Goal: Task Accomplishment & Management: Manage account settings

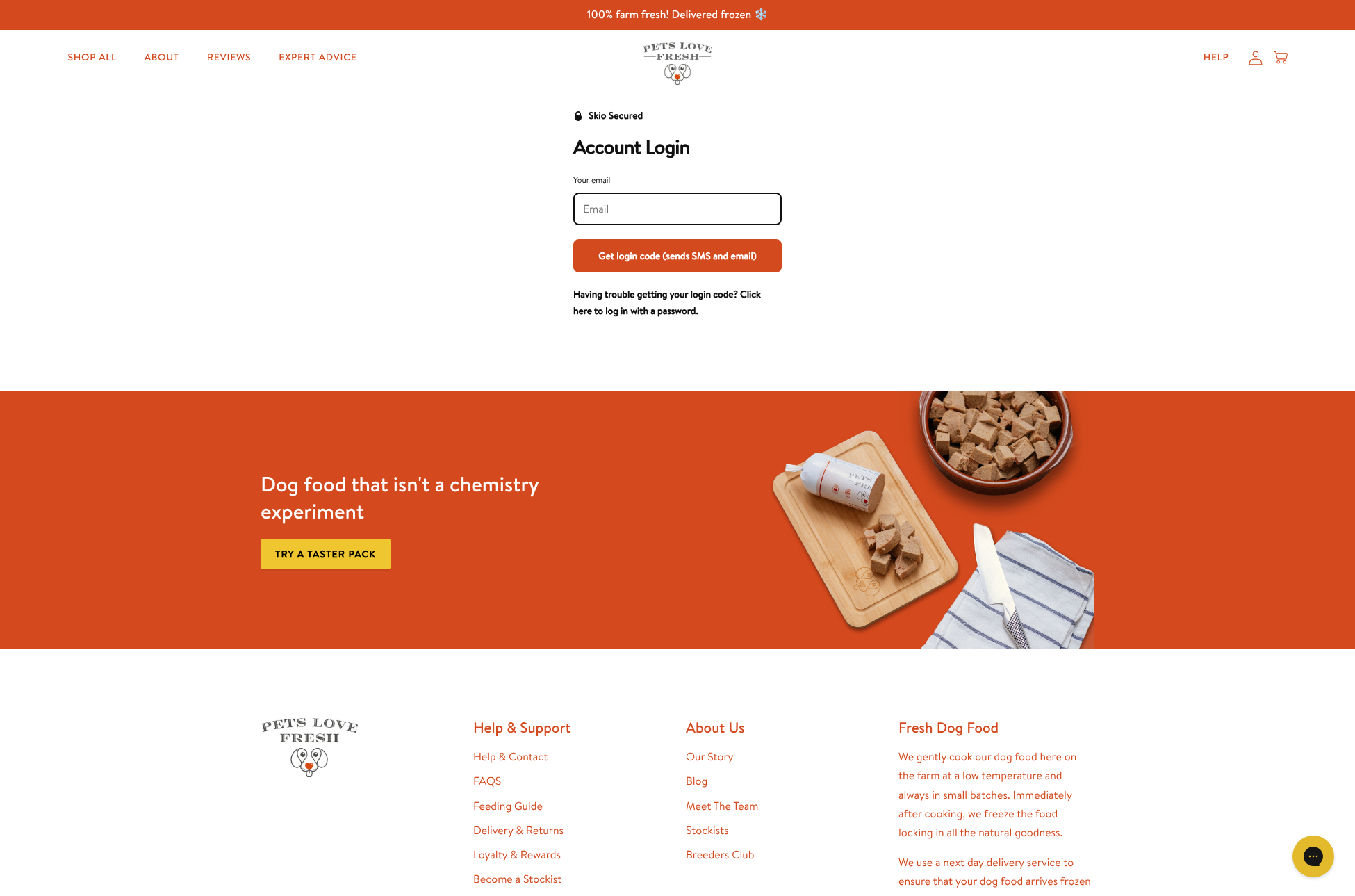
click at [636, 212] on input "Your email" at bounding box center [678, 209] width 189 height 15
type input "carl.bunting@talktalk.net"
click at [647, 261] on button "Get login code (sends SMS and email)" at bounding box center [678, 256] width 208 height 34
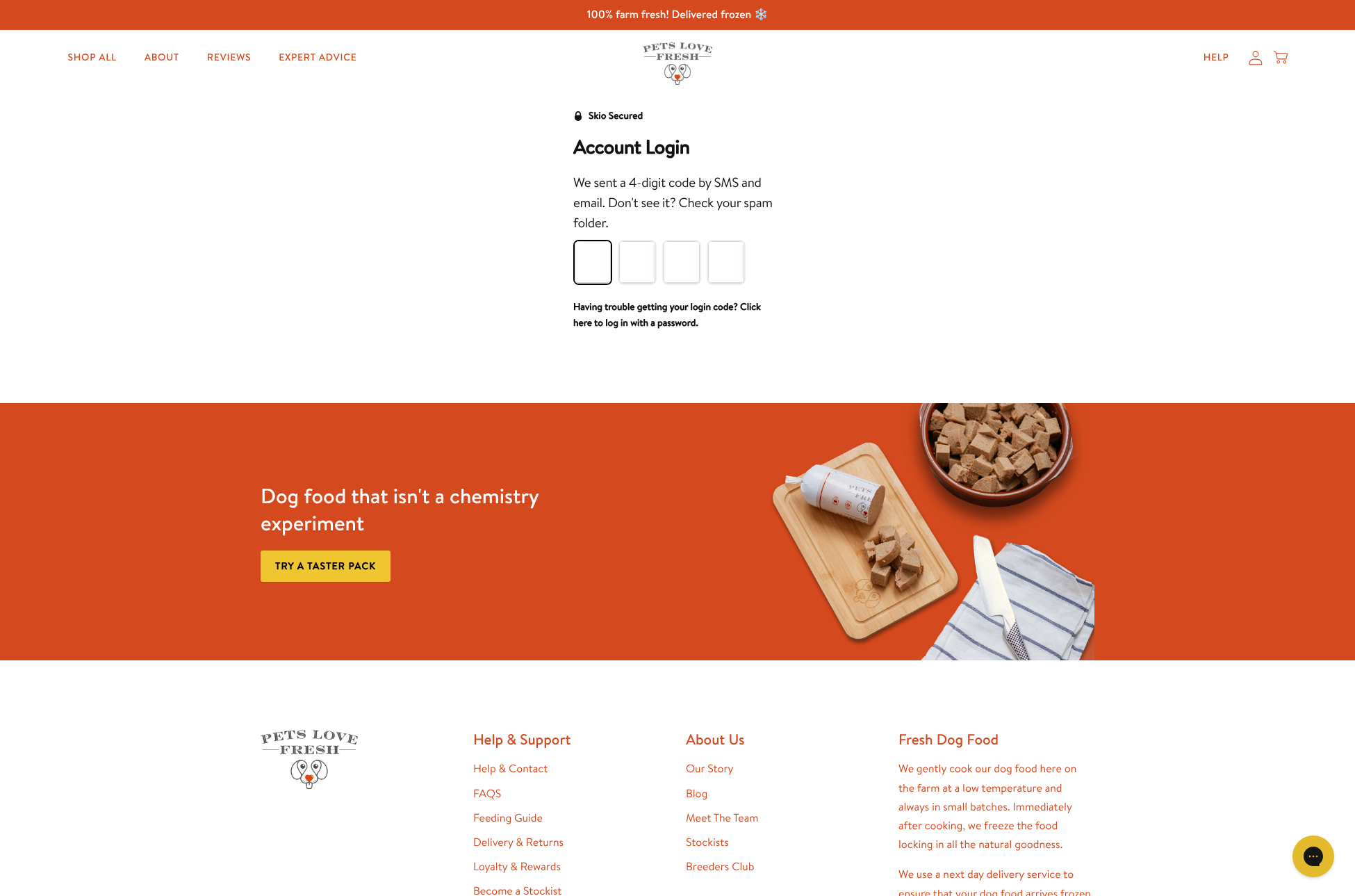
type input "6"
type input "7"
click at [643, 261] on input "7" at bounding box center [637, 262] width 37 height 41
type input "1"
type input "8"
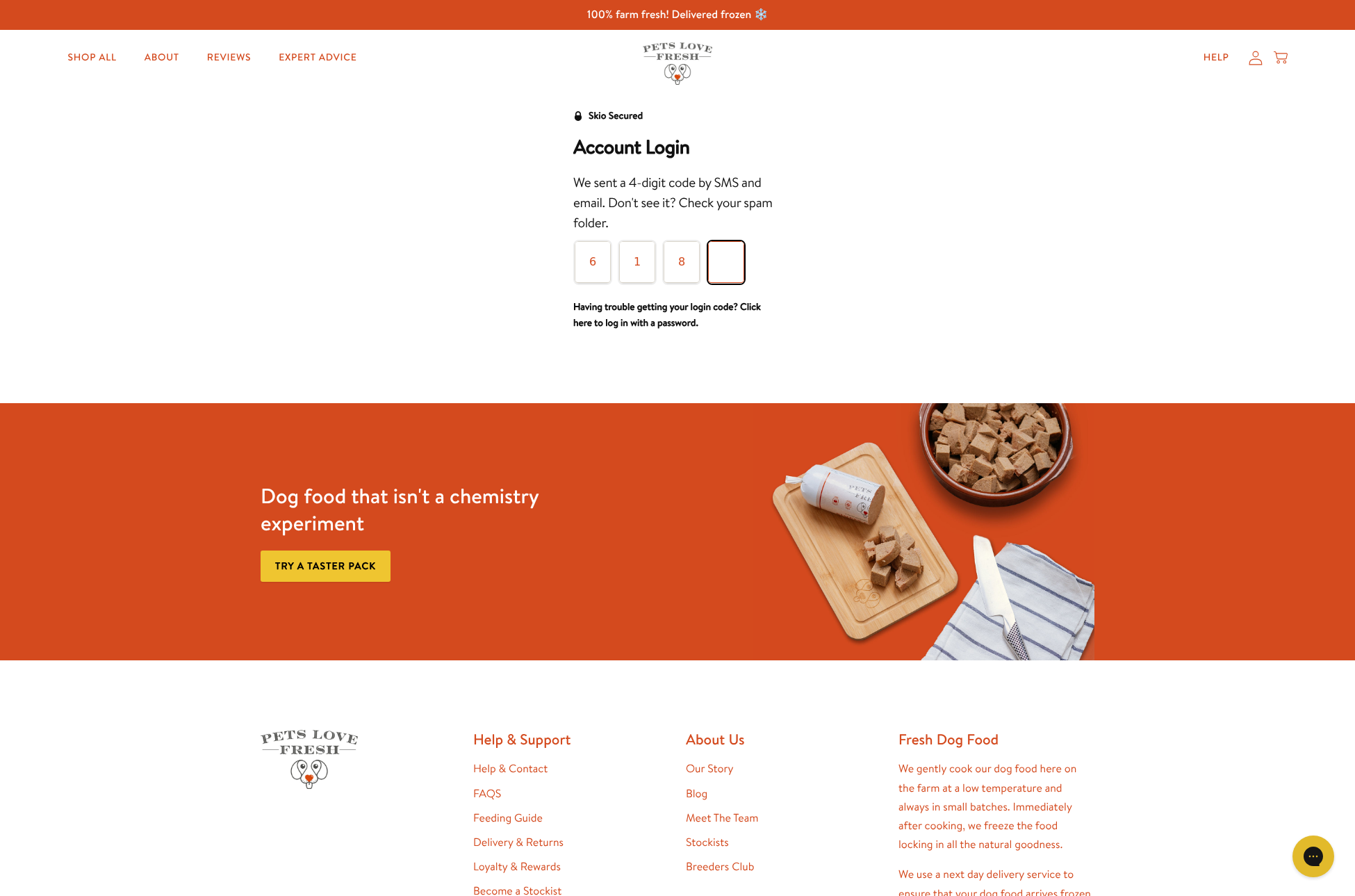
type input "6"
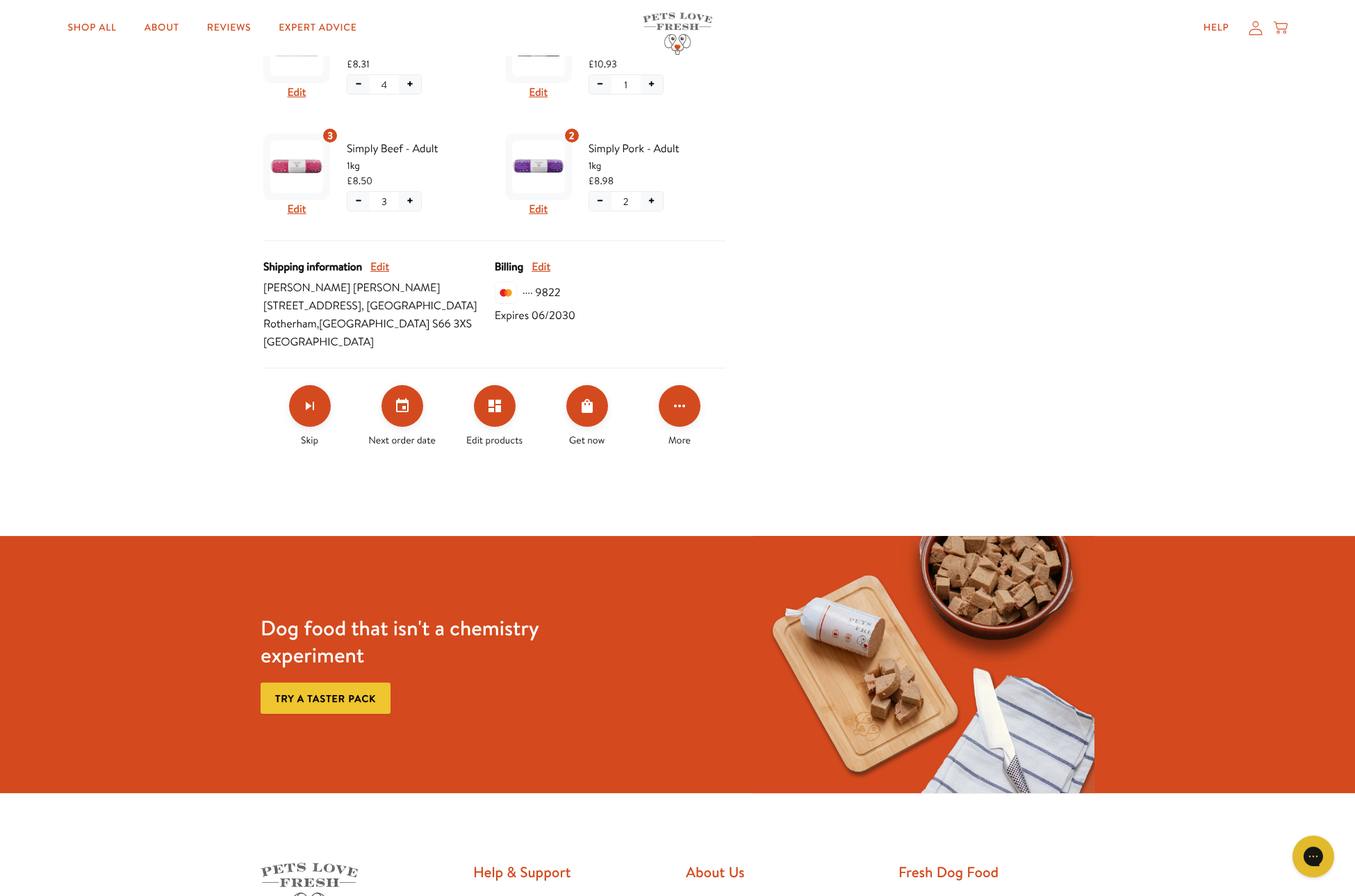
scroll to position [506, 0]
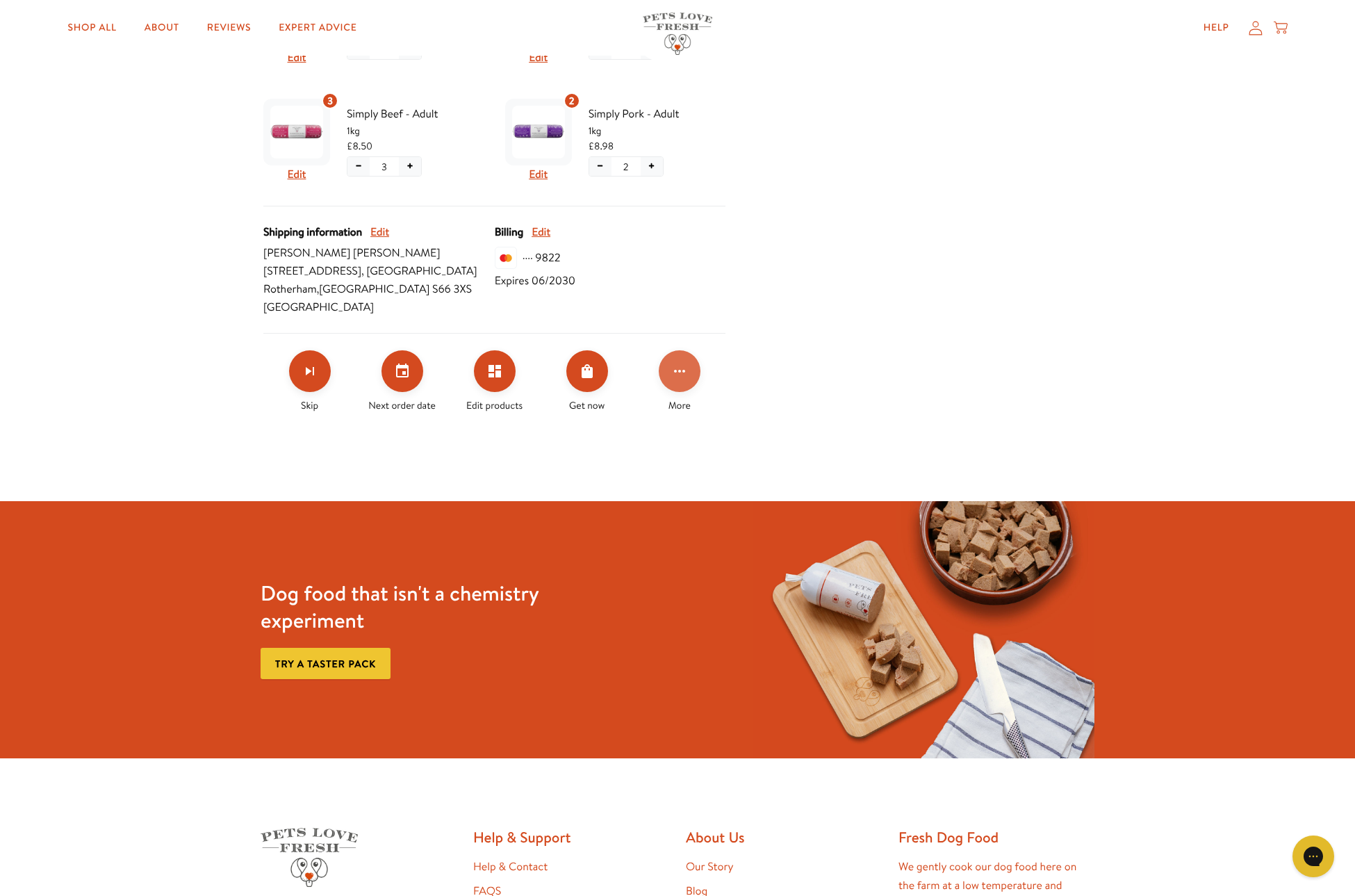
click at [675, 371] on icon "Click for more options" at bounding box center [680, 371] width 11 height 3
click at [675, 371] on div at bounding box center [678, 448] width 1355 height 896
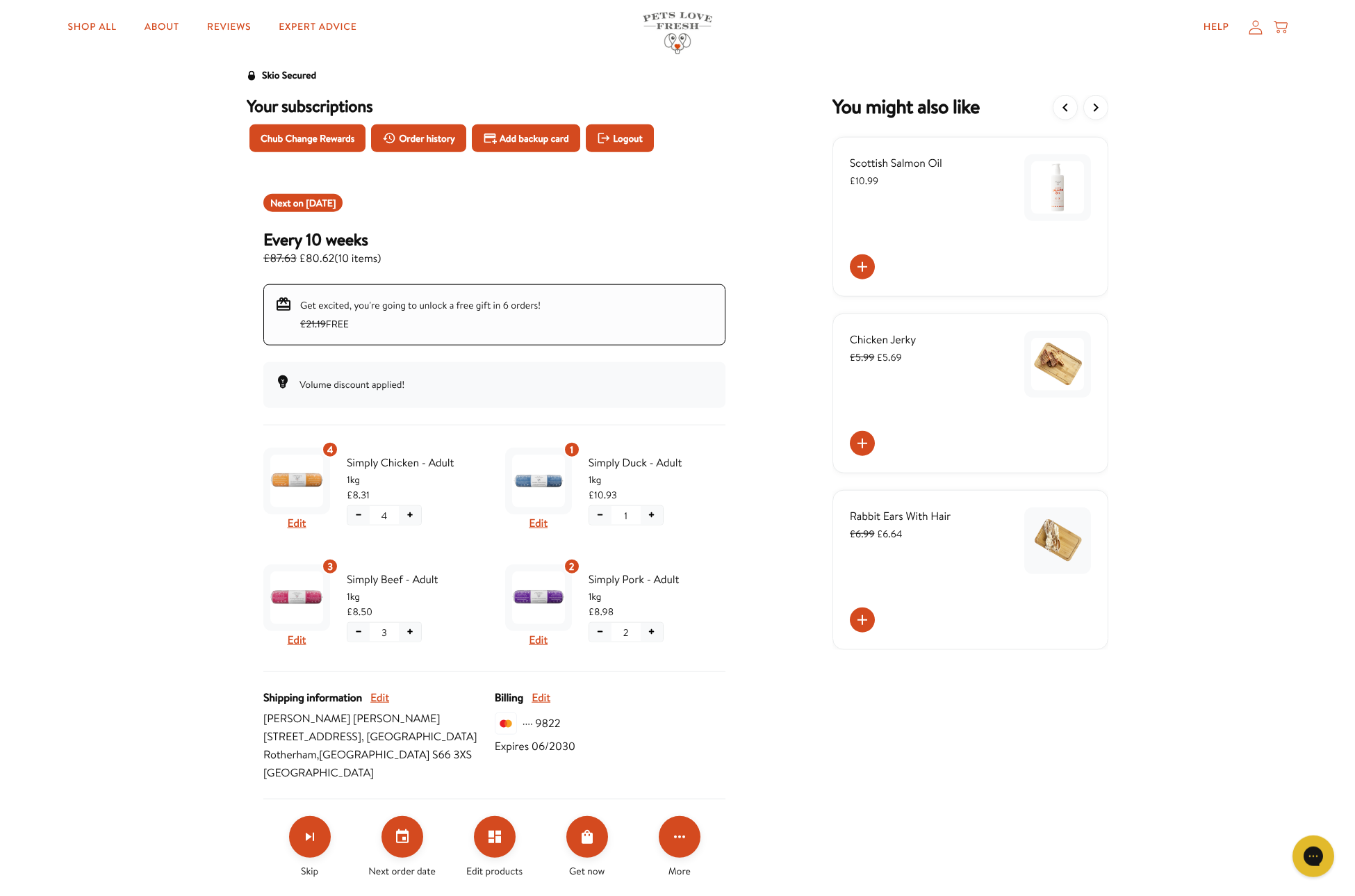
scroll to position [0, 0]
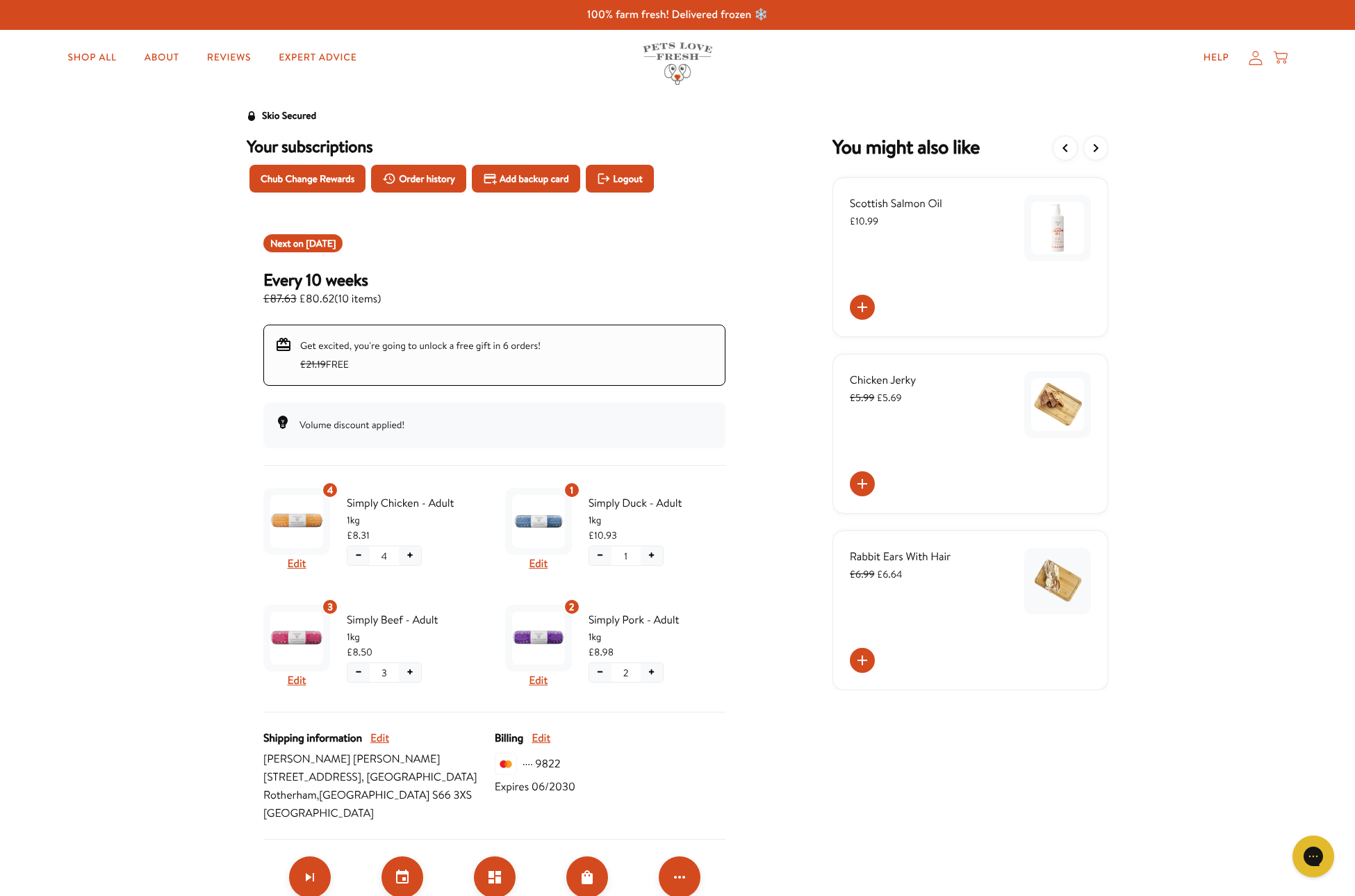
click at [1255, 62] on icon at bounding box center [1256, 58] width 14 height 15
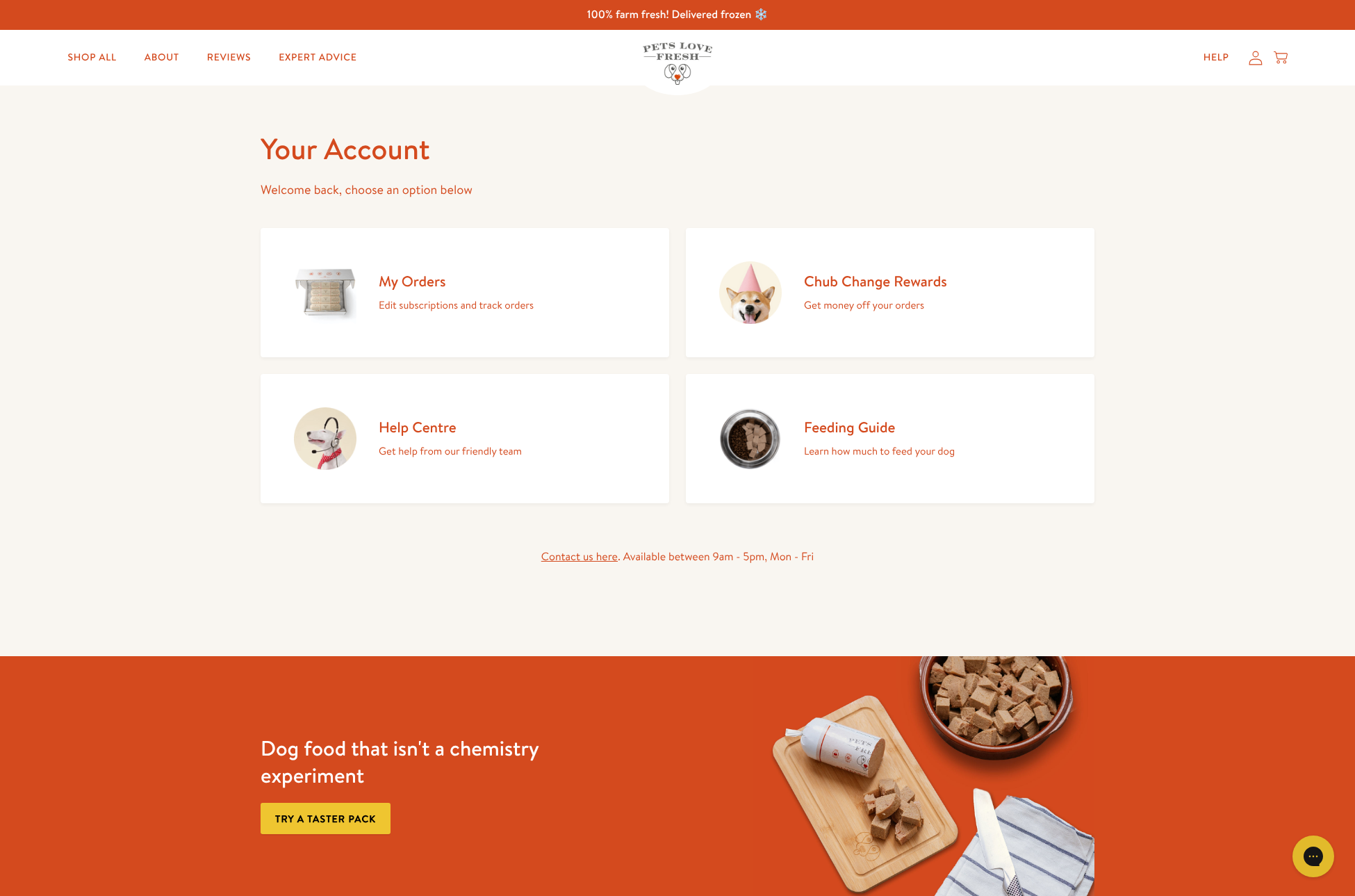
click at [860, 301] on p "Get money off your orders" at bounding box center [875, 305] width 144 height 18
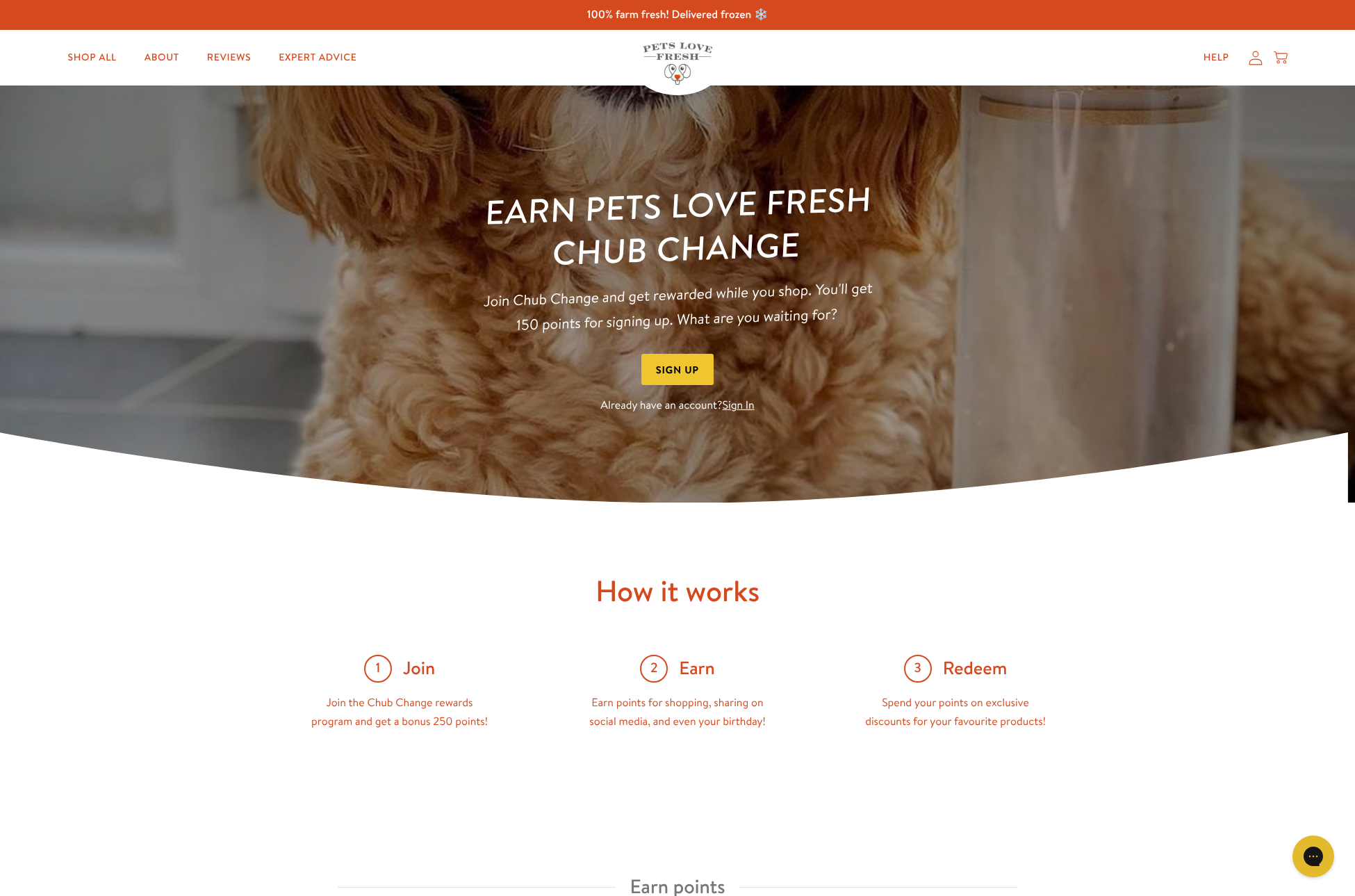
click at [738, 409] on link "Sign In" at bounding box center [738, 405] width 32 height 15
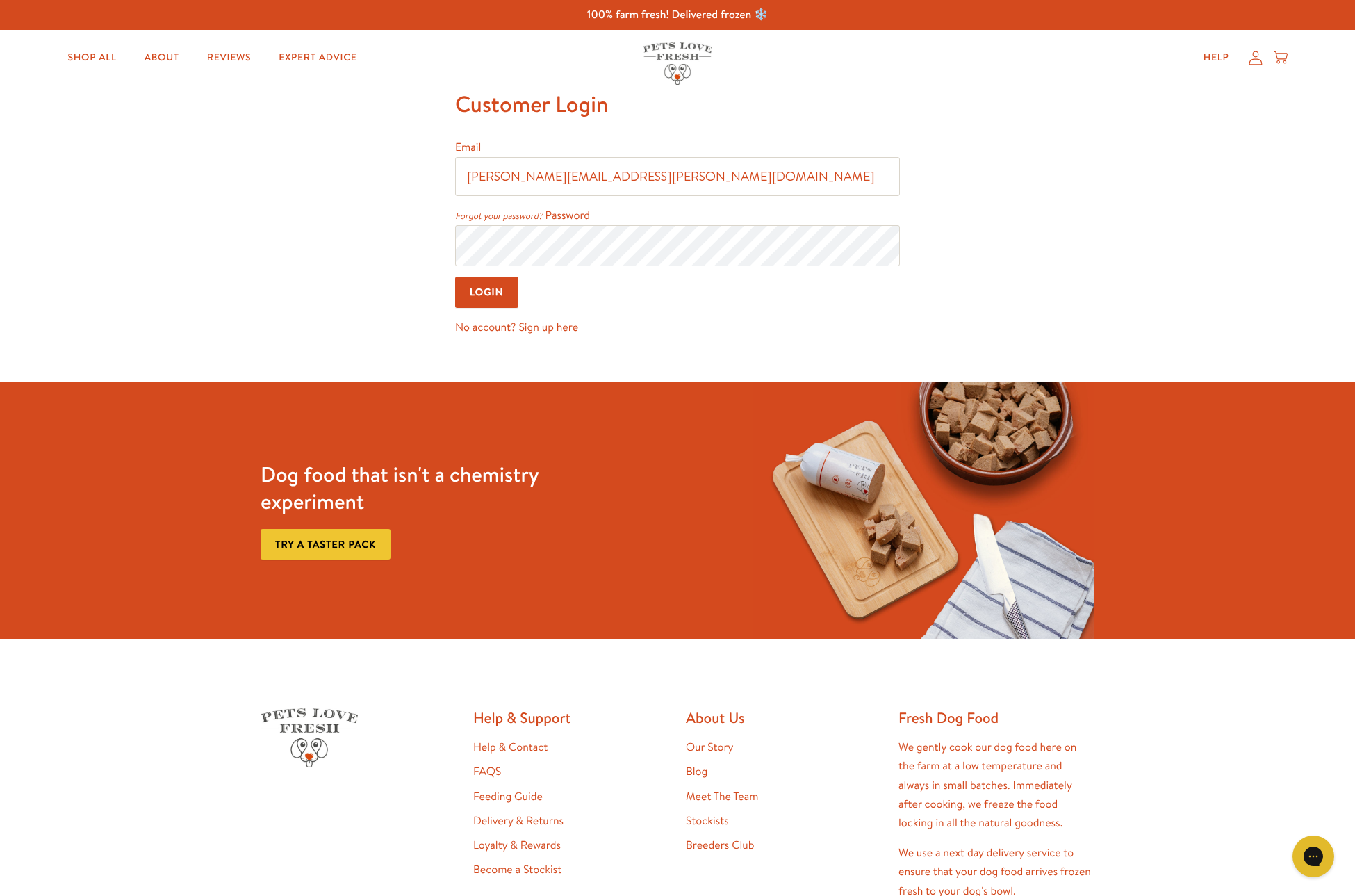
click at [495, 296] on input "Login" at bounding box center [486, 292] width 63 height 31
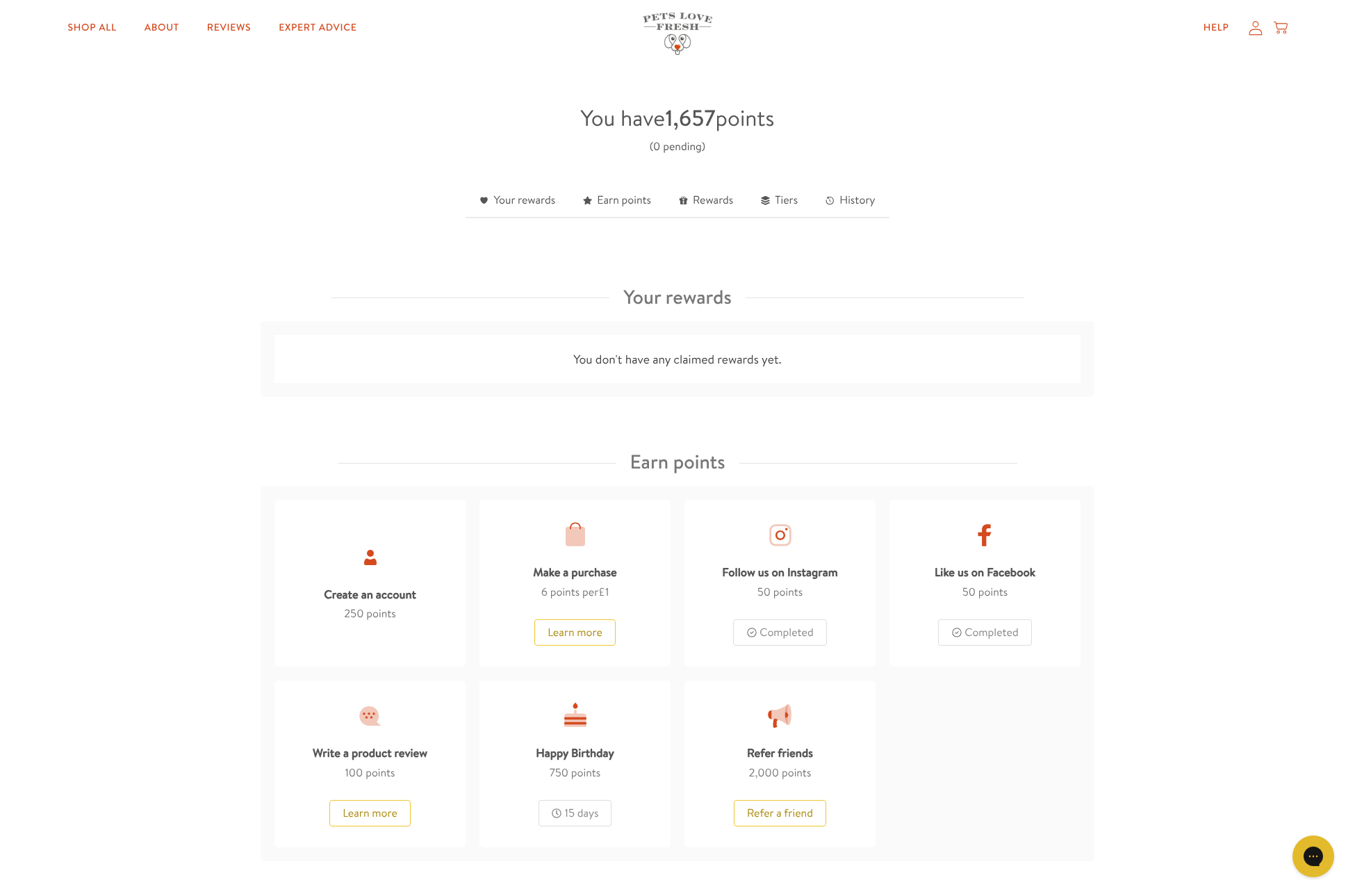
scroll to position [361, 0]
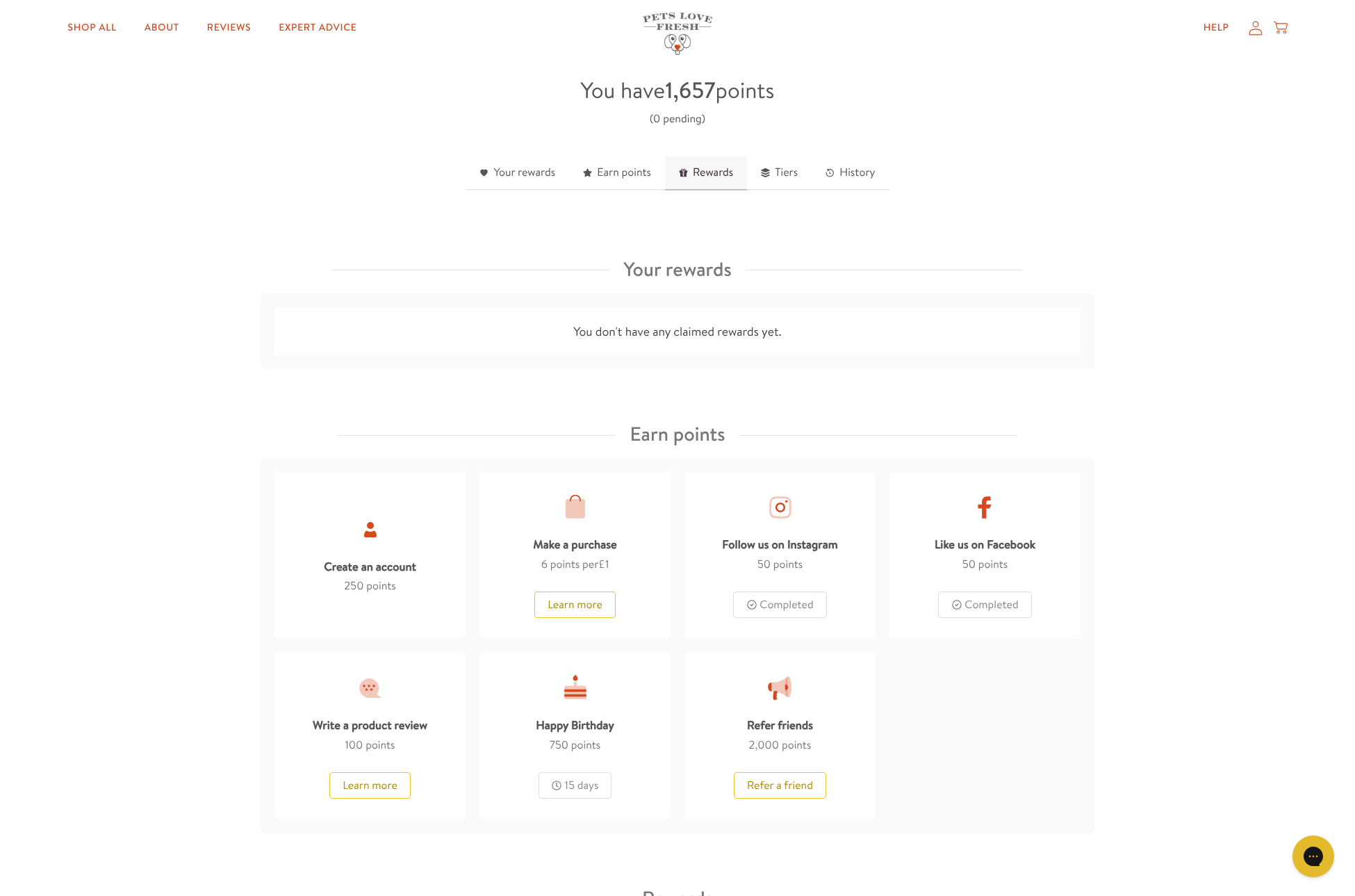
click at [715, 173] on link "Rewards" at bounding box center [706, 174] width 82 height 34
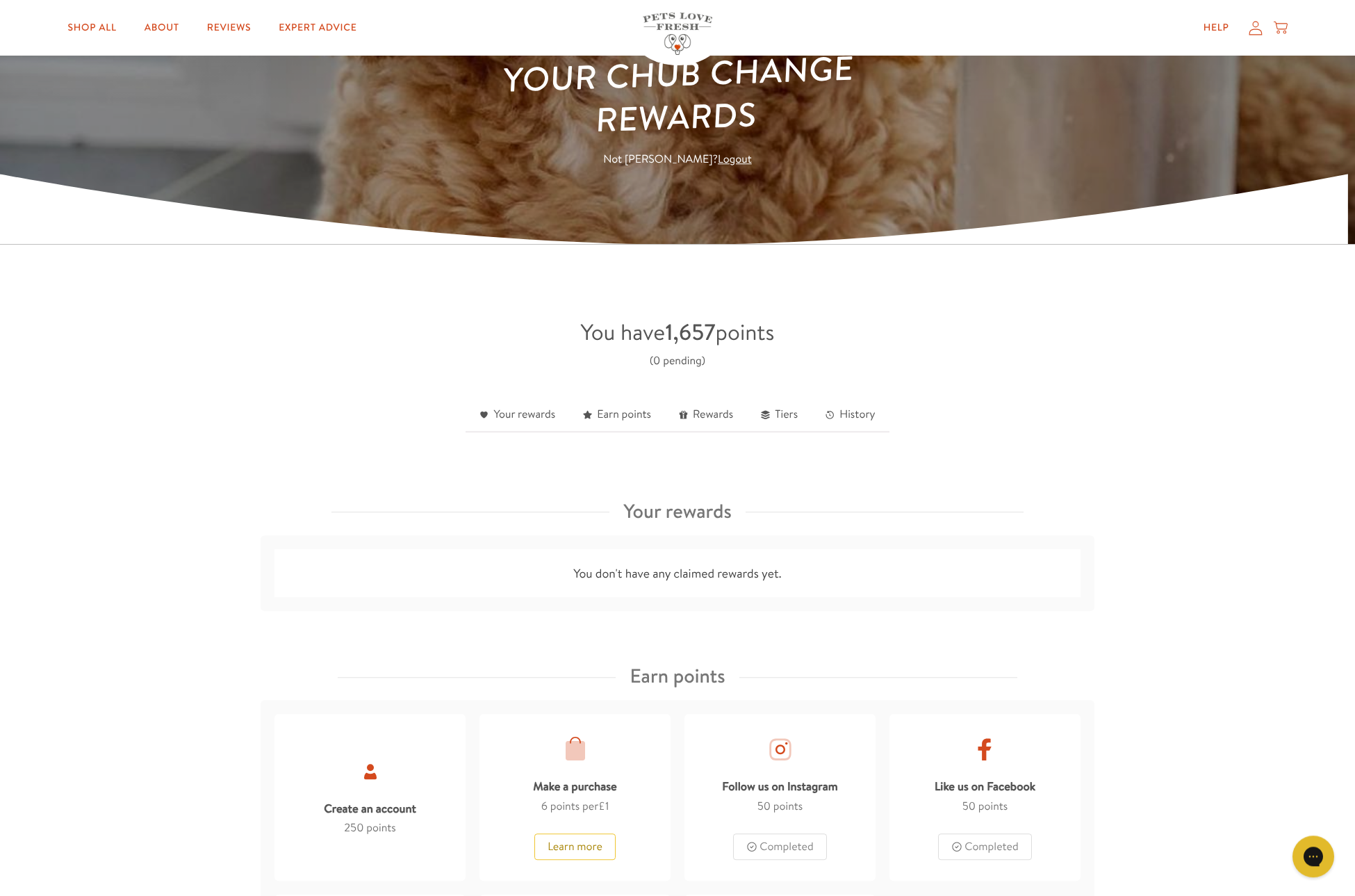
scroll to position [0, 0]
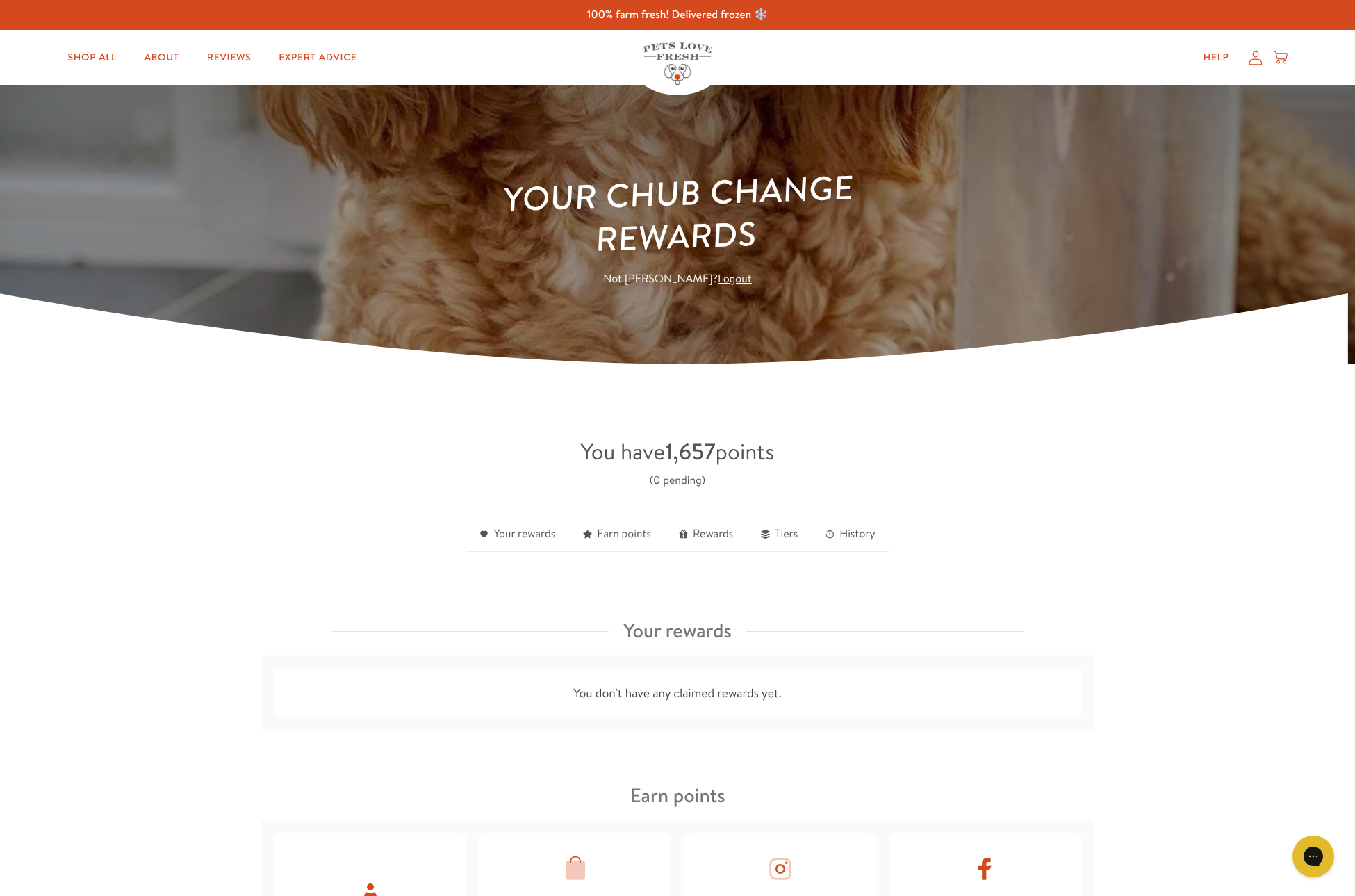
click at [1251, 65] on icon at bounding box center [1256, 58] width 14 height 15
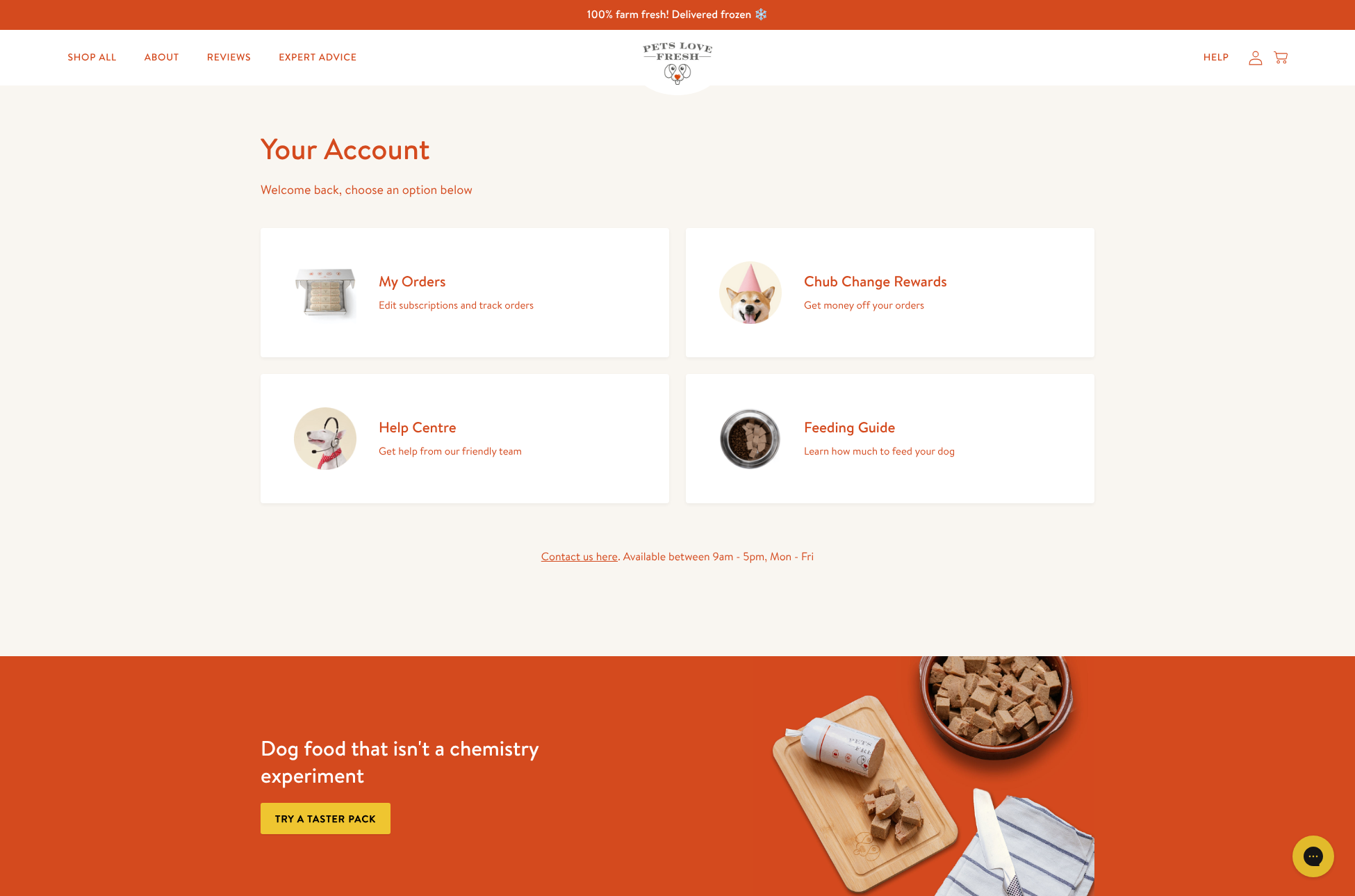
click at [434, 315] on link "My Orders Edit subscriptions and track orders" at bounding box center [465, 293] width 409 height 129
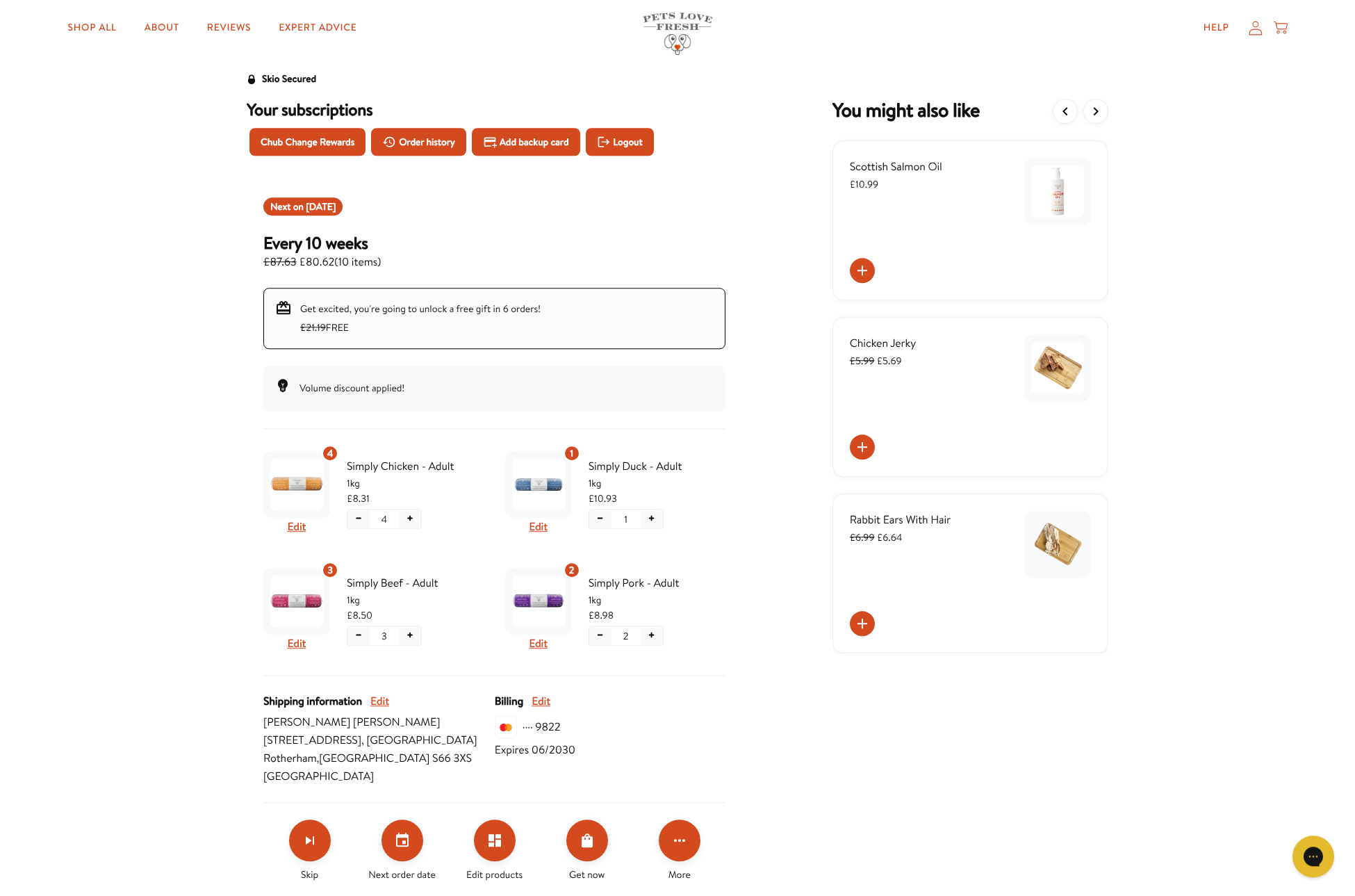
scroll to position [72, 0]
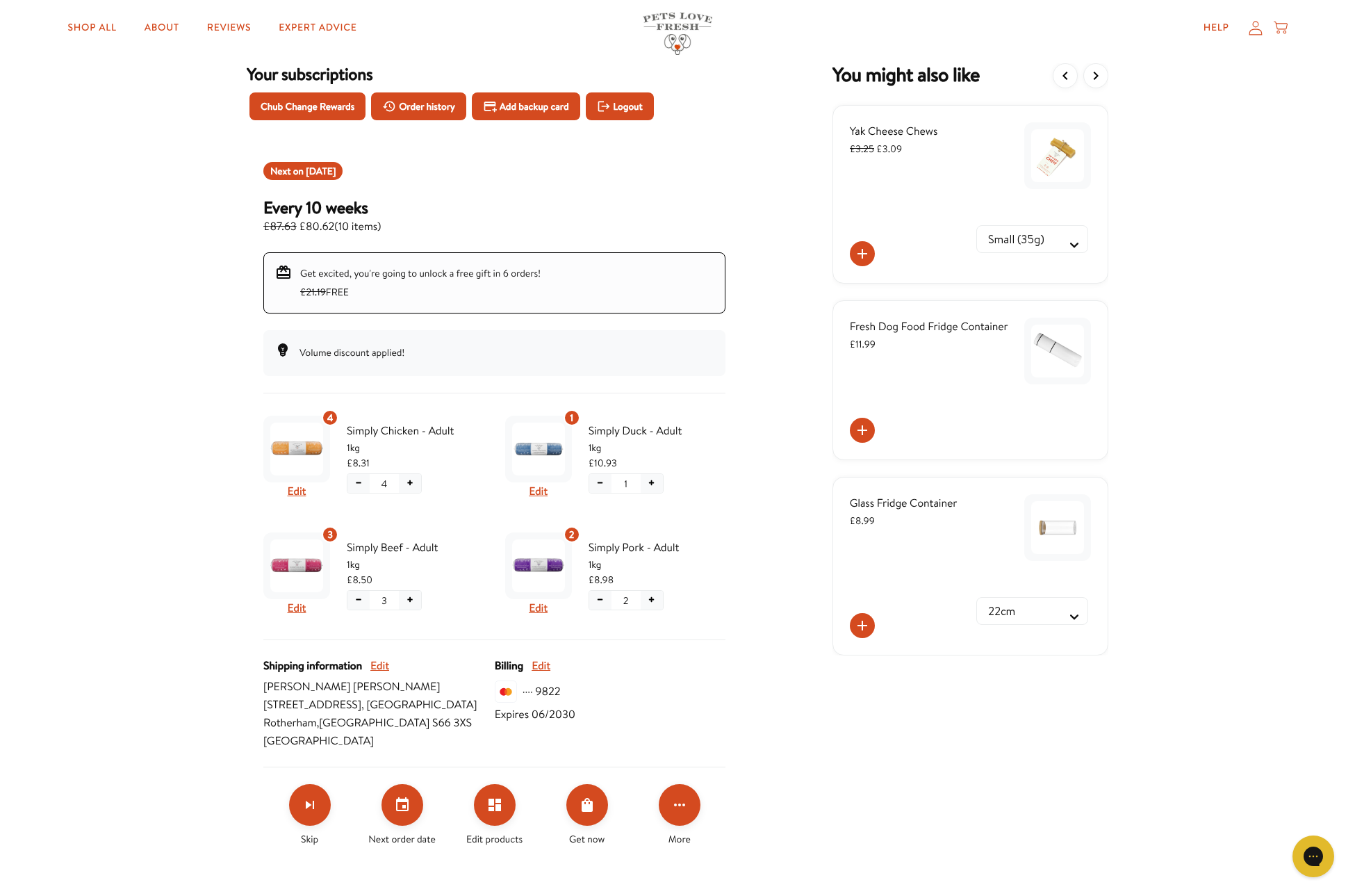
click at [1090, 77] on icon "View more items" at bounding box center [1096, 76] width 17 height 17
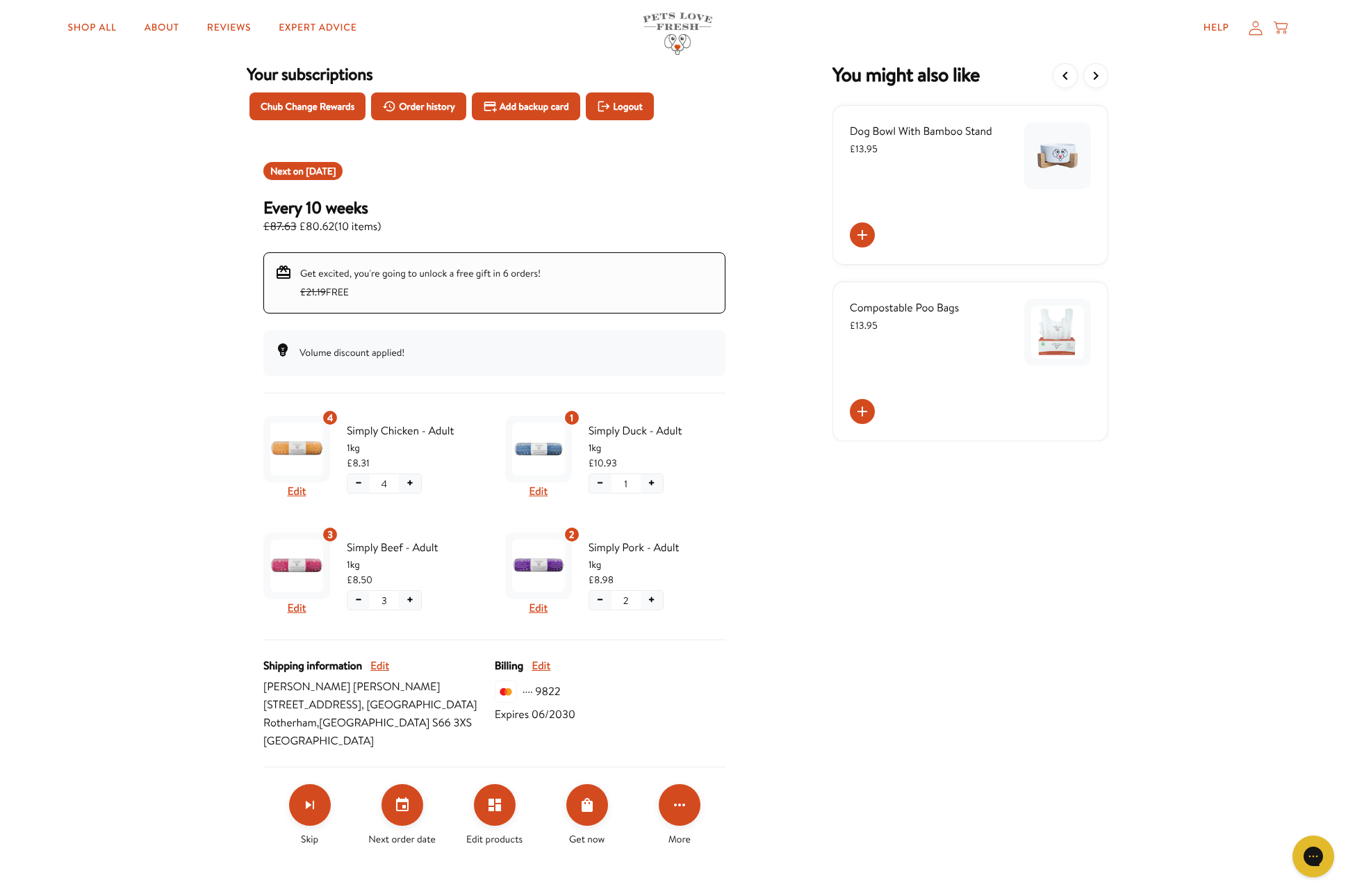
click at [1090, 77] on icon "View more items" at bounding box center [1096, 76] width 17 height 17
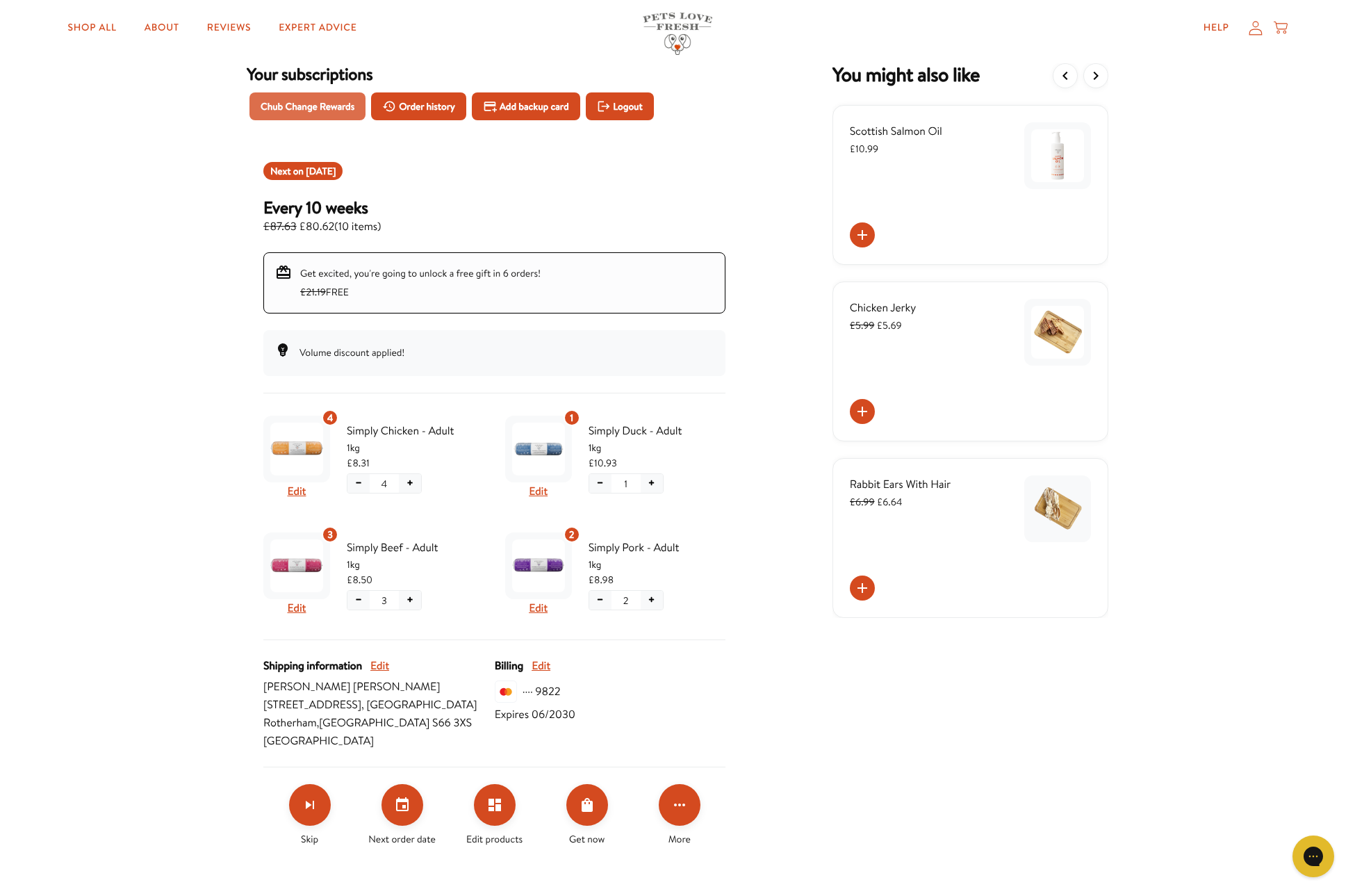
click at [327, 109] on span "Chub Change Rewards" at bounding box center [308, 106] width 94 height 15
click at [642, 105] on span "Logout" at bounding box center [627, 106] width 29 height 15
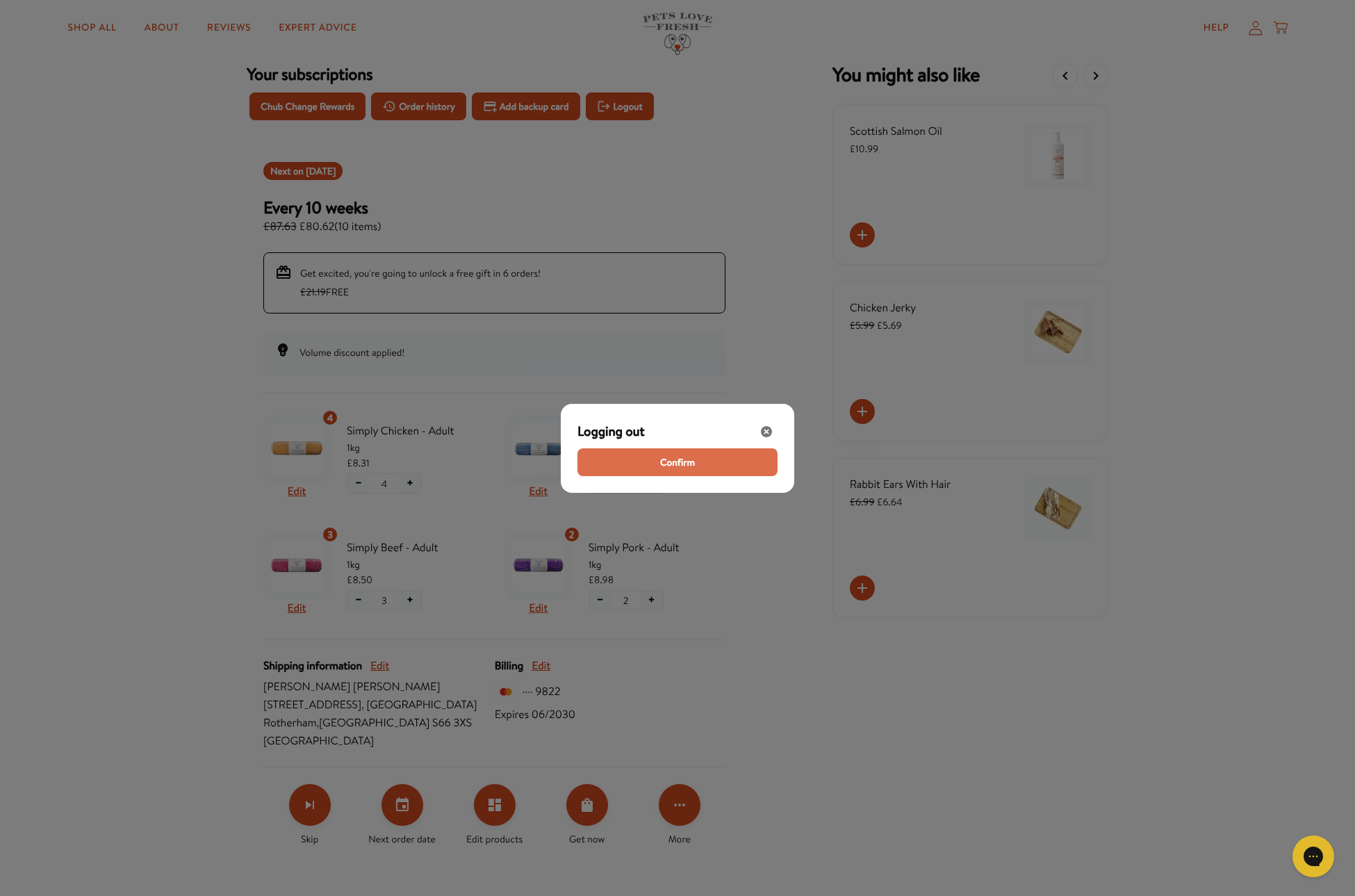
click at [669, 463] on span "Confirm" at bounding box center [678, 462] width 35 height 15
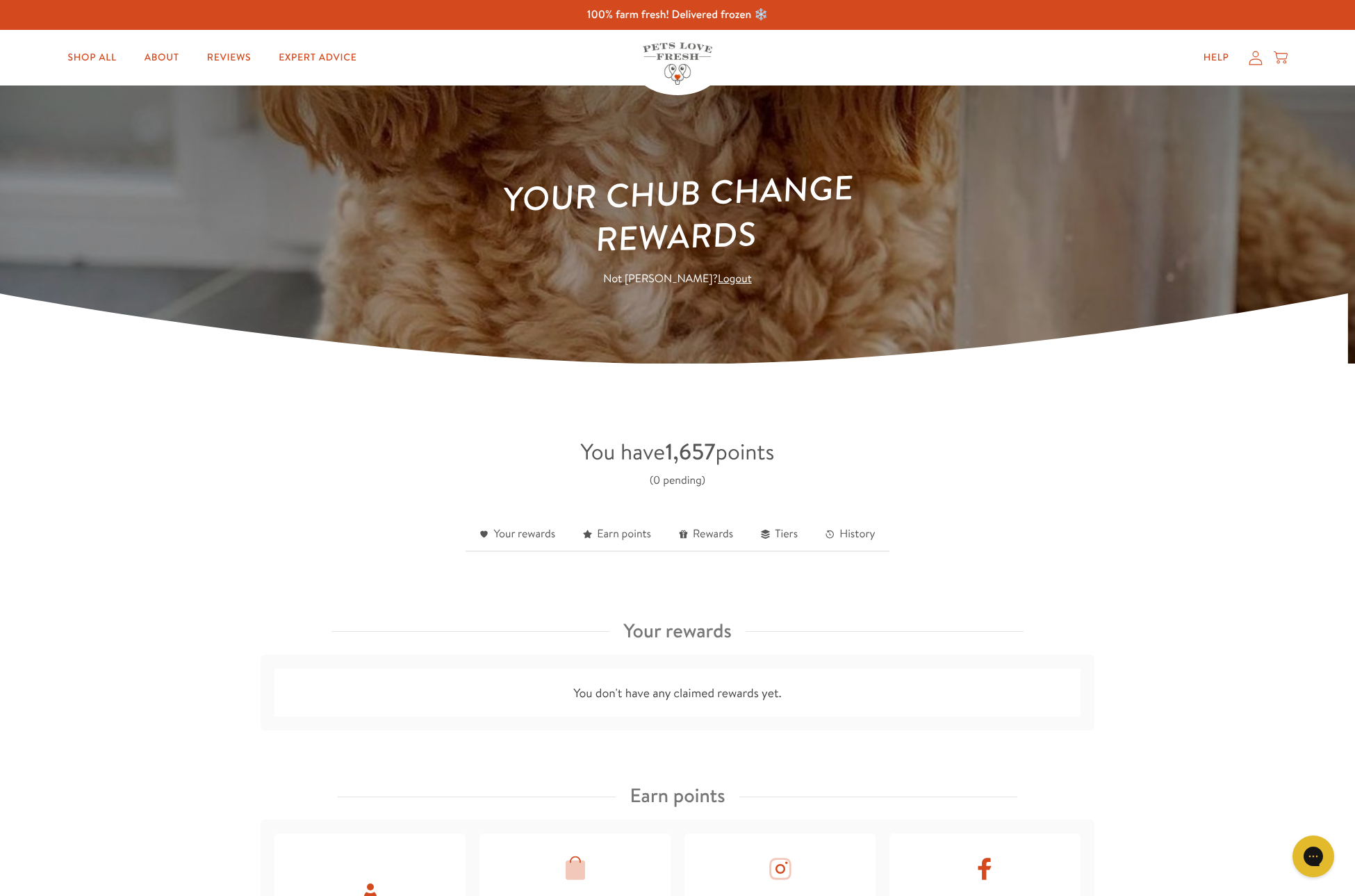
click at [718, 283] on link "Logout" at bounding box center [735, 279] width 34 height 15
